Goal: Download file/media

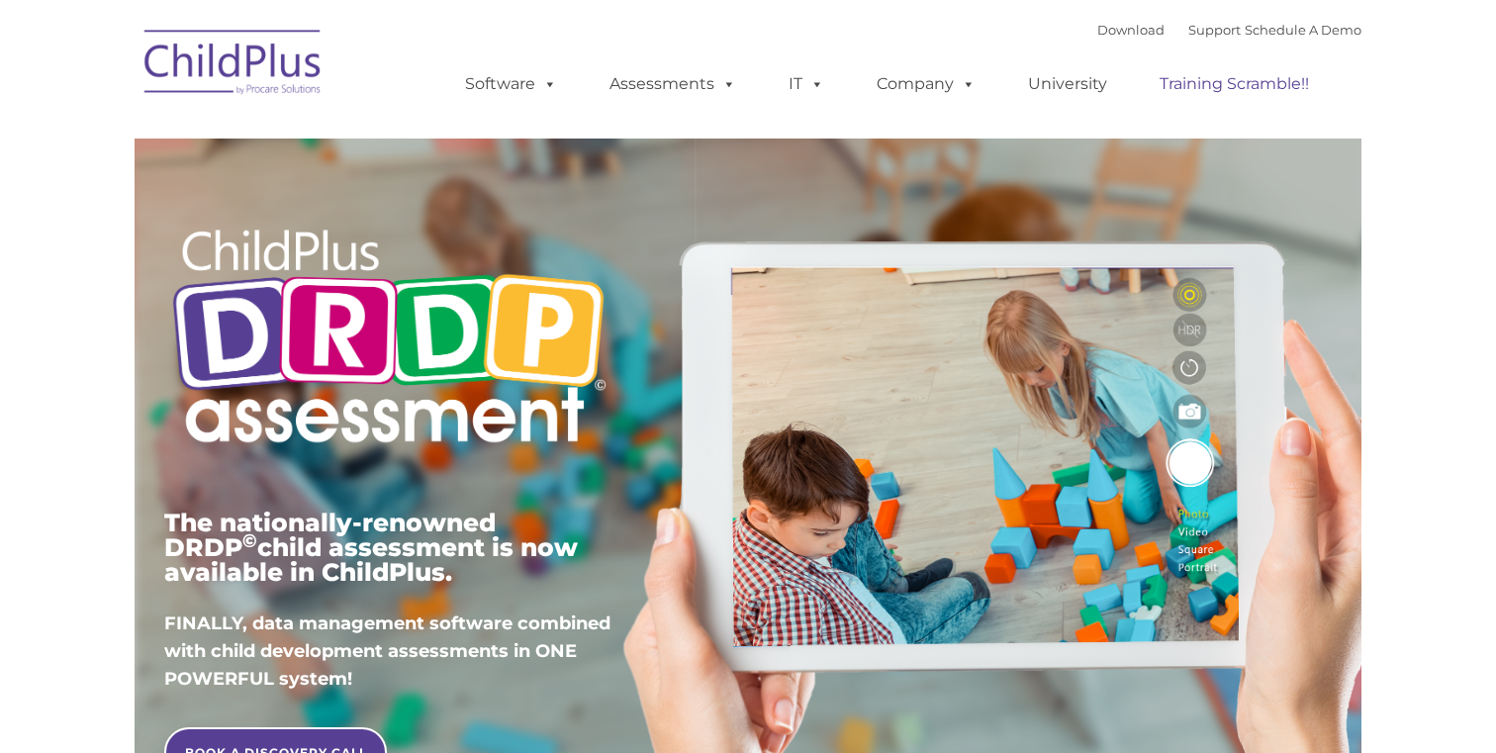
type input ""
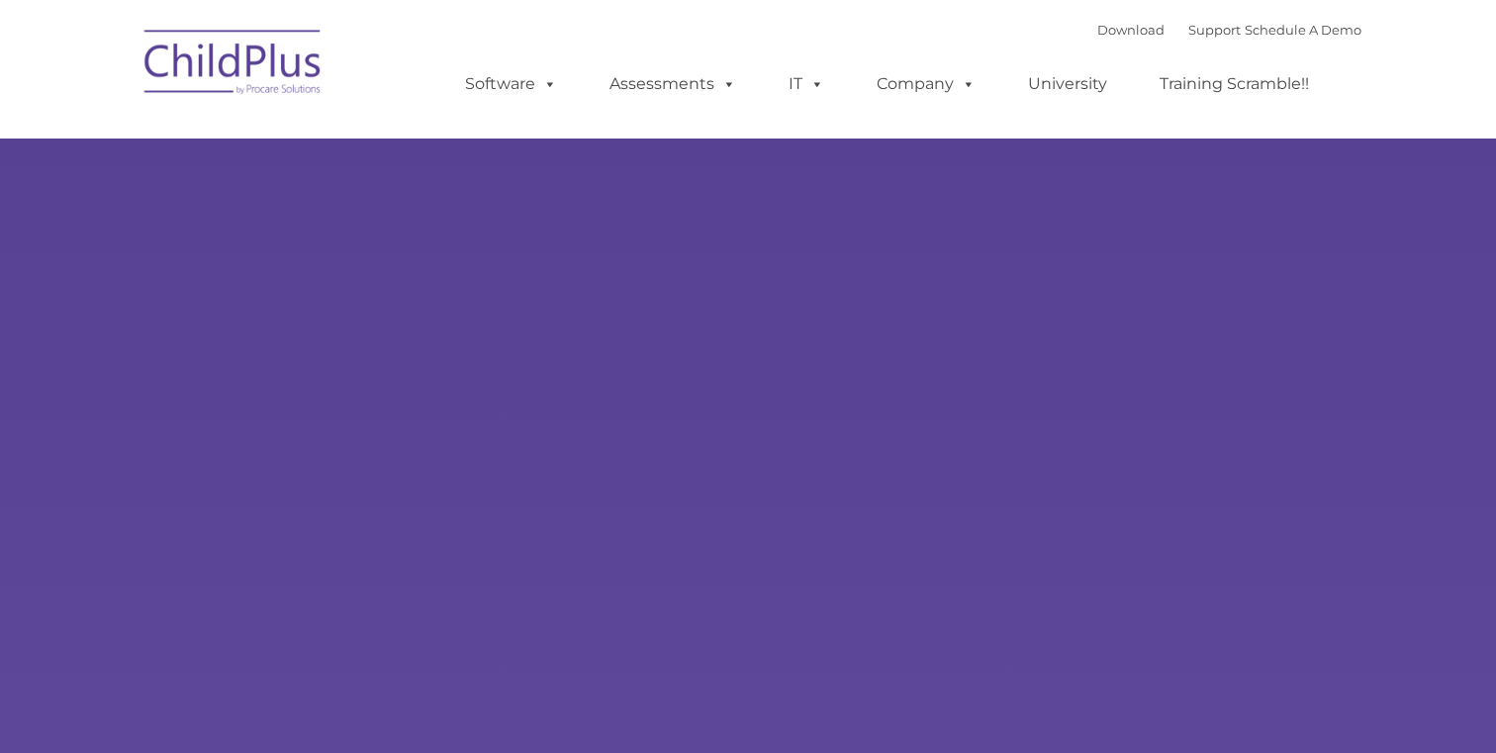
type input ""
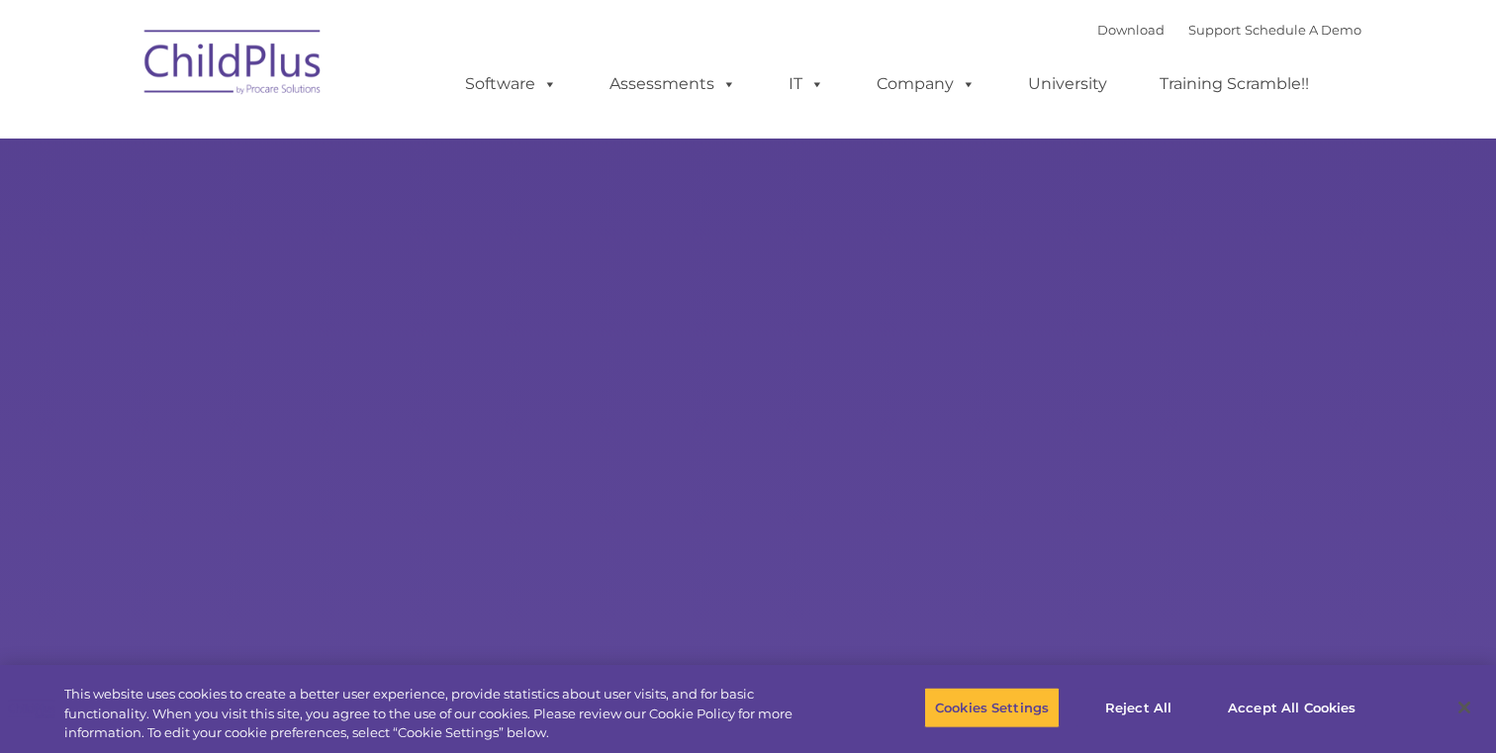
select select "MEDIUM"
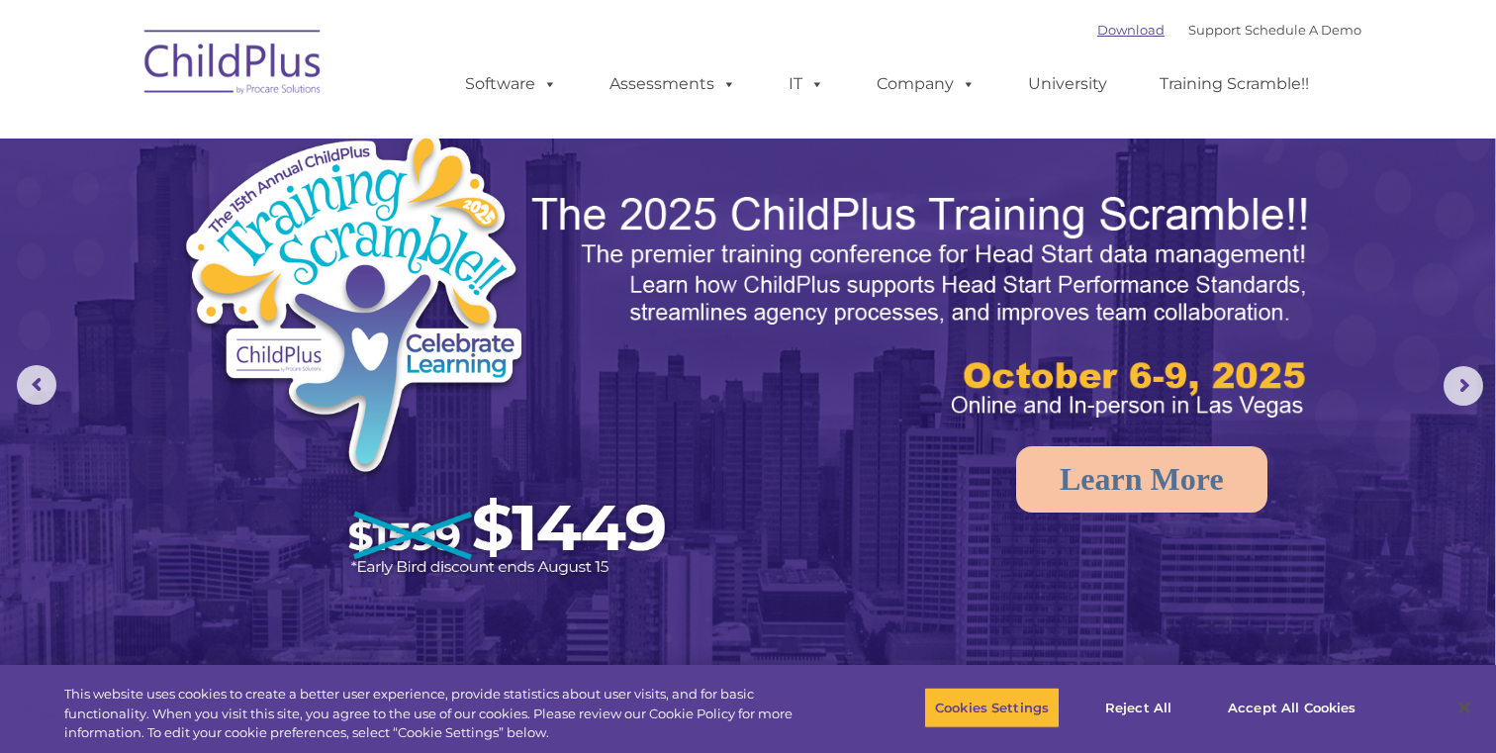
click at [1111, 34] on link "Download" at bounding box center [1131, 30] width 67 height 16
